Goal: Check status: Check status

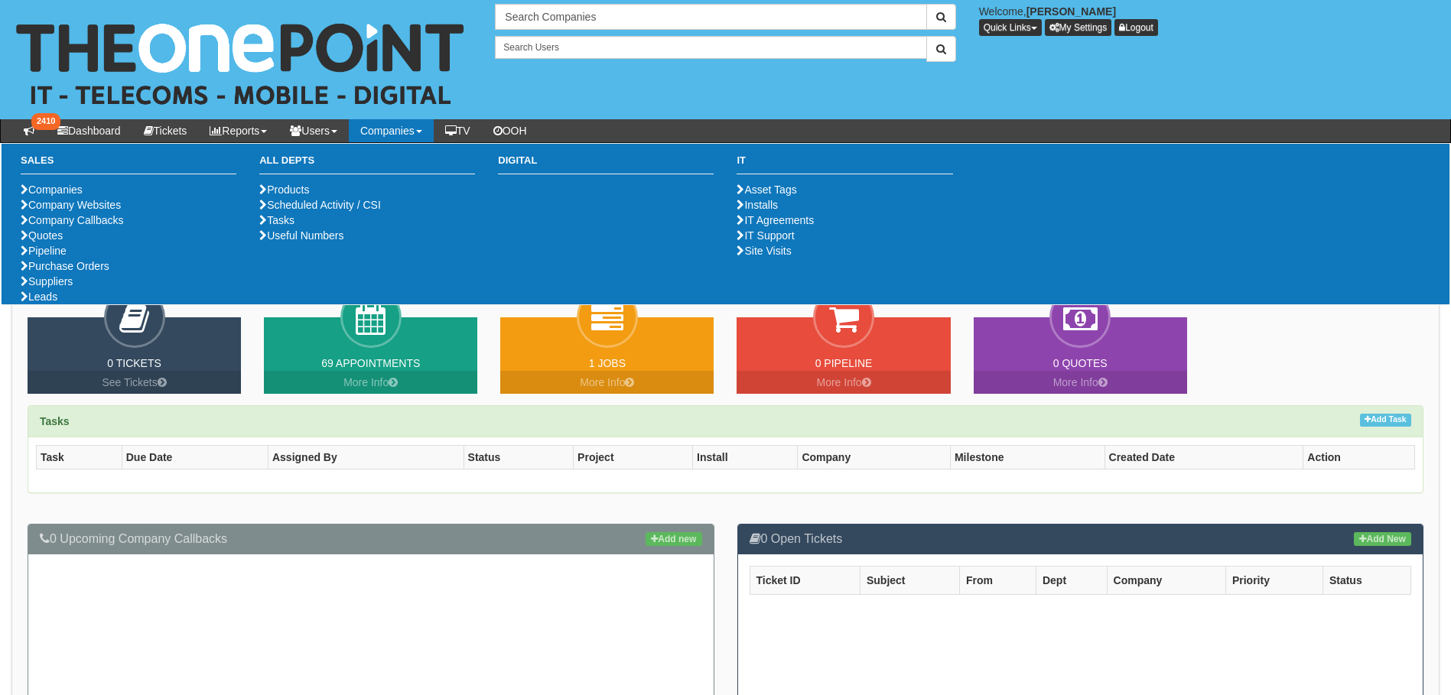
click at [69, 304] on ul "Companies Company Websites Company Callbacks Quotes Pipeline Purchase Orders Su…" at bounding box center [129, 243] width 216 height 122
click at [72, 272] on link "Purchase Orders" at bounding box center [65, 266] width 89 height 12
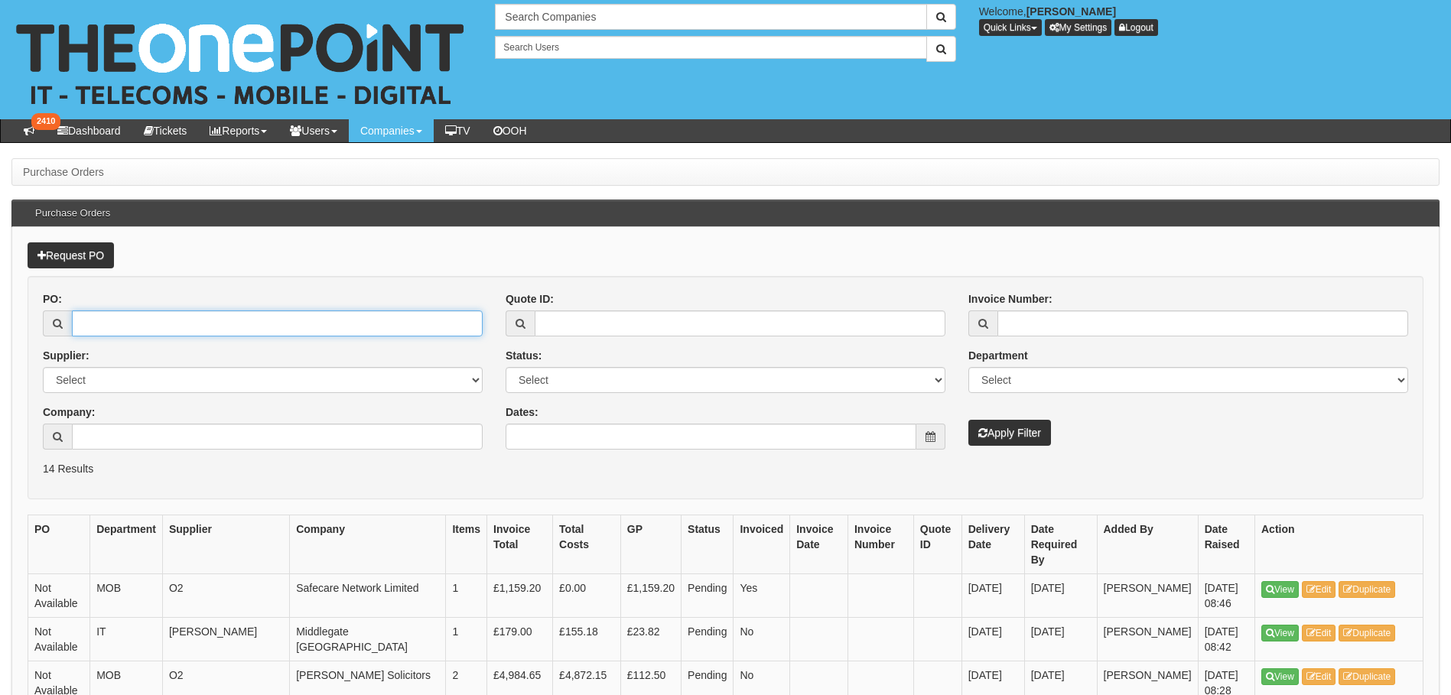
click at [141, 322] on input "PO:" at bounding box center [277, 323] width 411 height 26
type input "19488"
click at [968, 420] on button "Apply Filter" at bounding box center [1009, 433] width 83 height 26
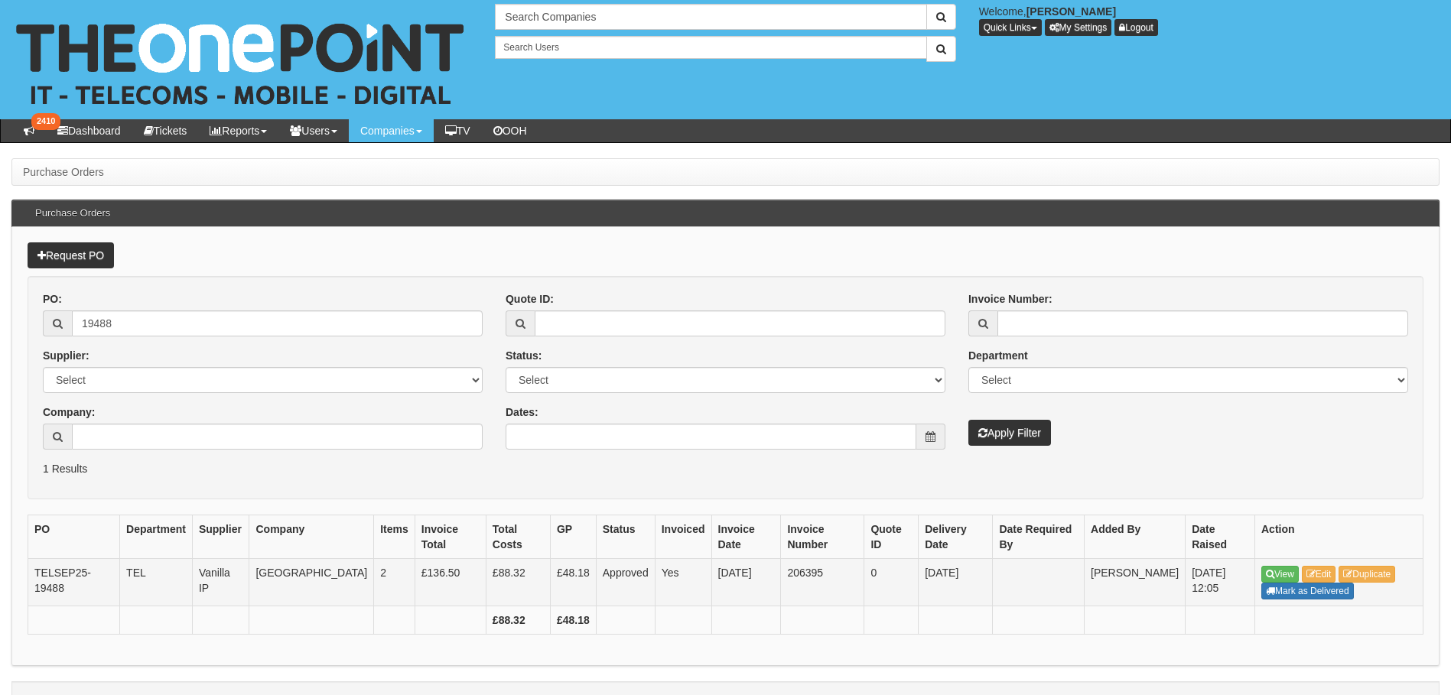
click at [1258, 567] on td "View Edit Duplicate Mark as Delivered" at bounding box center [1339, 582] width 168 height 47
click at [1272, 572] on icon at bounding box center [1269, 574] width 8 height 9
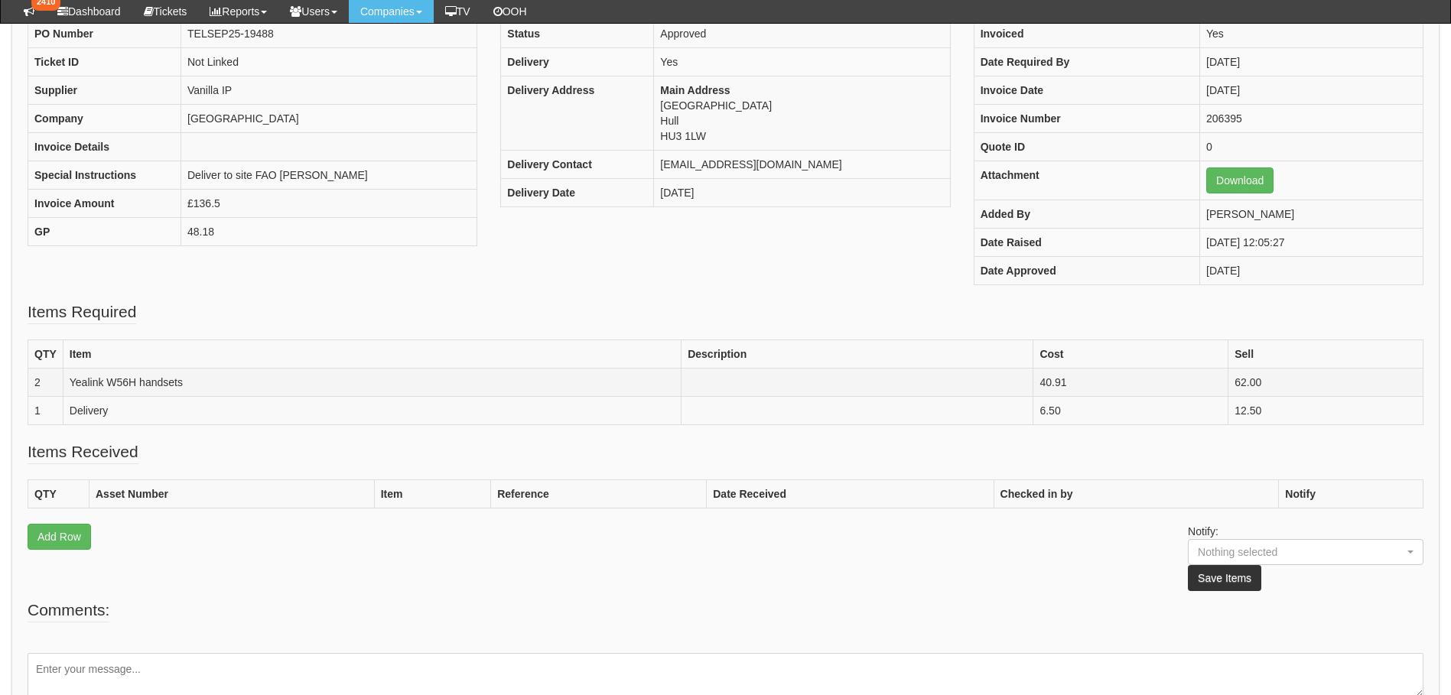
scroll to position [229, 0]
